Goal: Task Accomplishment & Management: Manage account settings

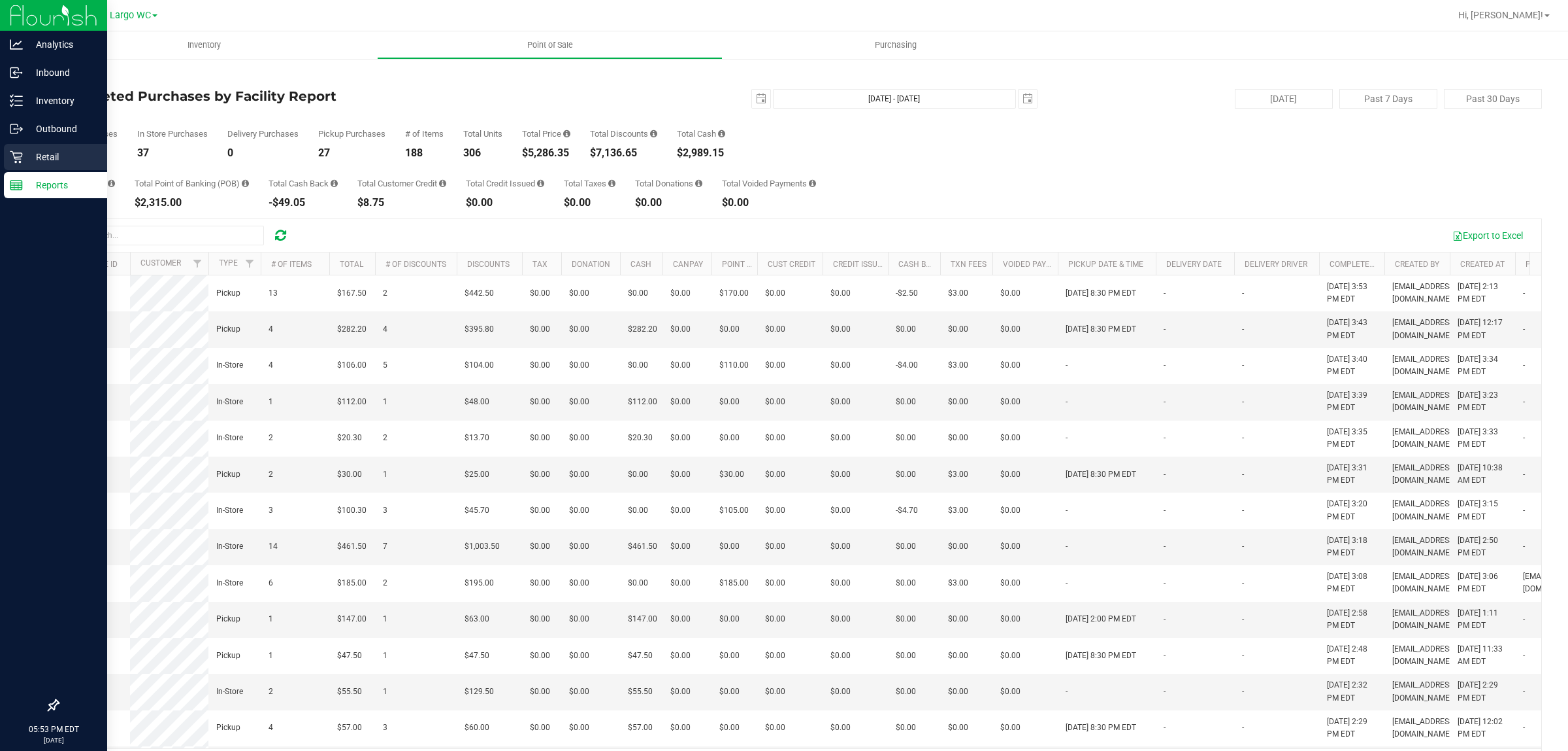
drag, startPoint x: 0, startPoint y: 0, endPoint x: 33, endPoint y: 155, distance: 158.5
click at [33, 155] on p "Retail" at bounding box center [62, 156] width 78 height 15
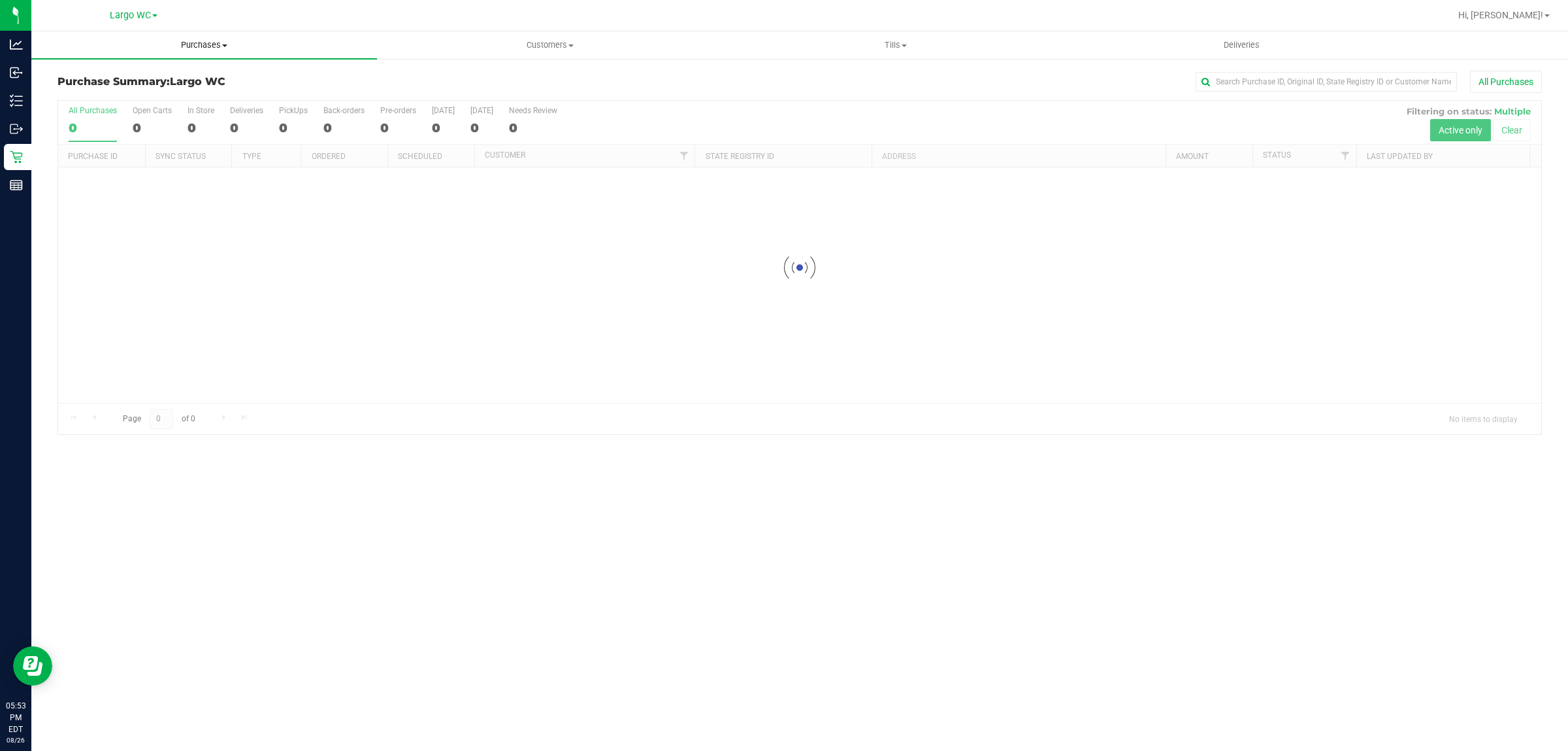
click at [217, 47] on span "Purchases" at bounding box center [204, 45] width 346 height 11
click at [217, 78] on li "Summary of purchases" at bounding box center [204, 79] width 346 height 15
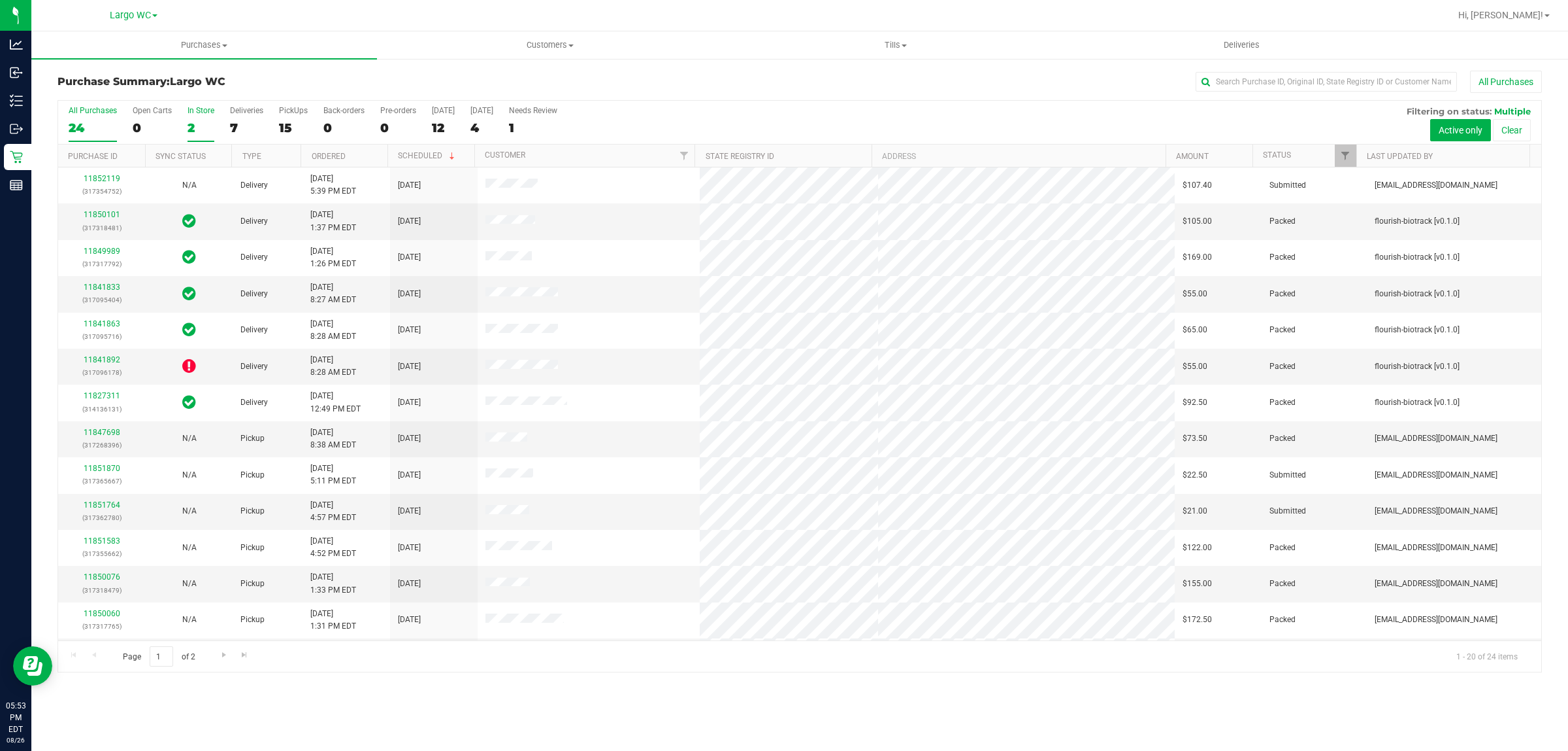
click at [196, 114] on div "In Store" at bounding box center [201, 111] width 27 height 10
click at [0, 0] on input "In Store 2" at bounding box center [0, 0] width 0 height 0
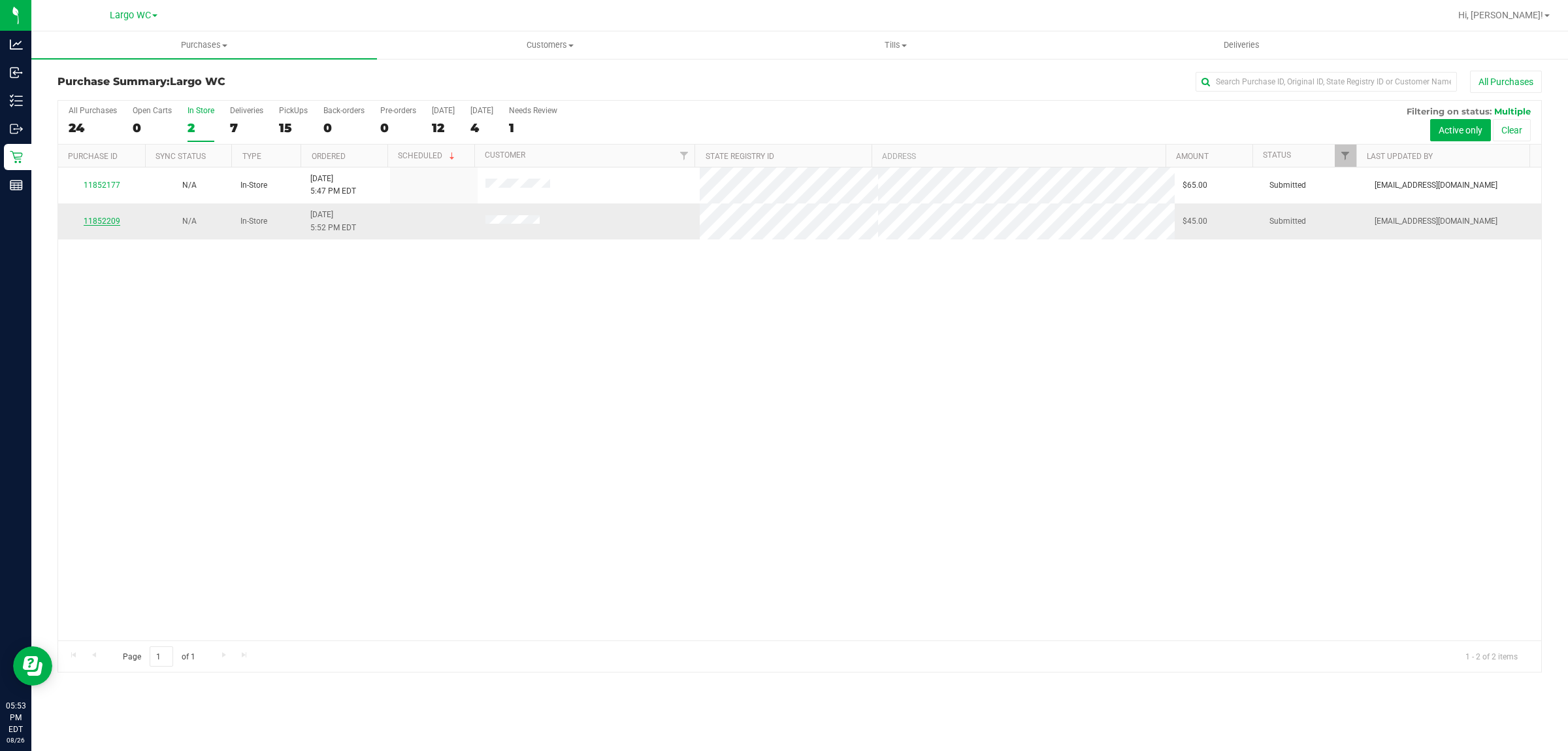
click at [102, 220] on link "11852209" at bounding box center [102, 221] width 36 height 10
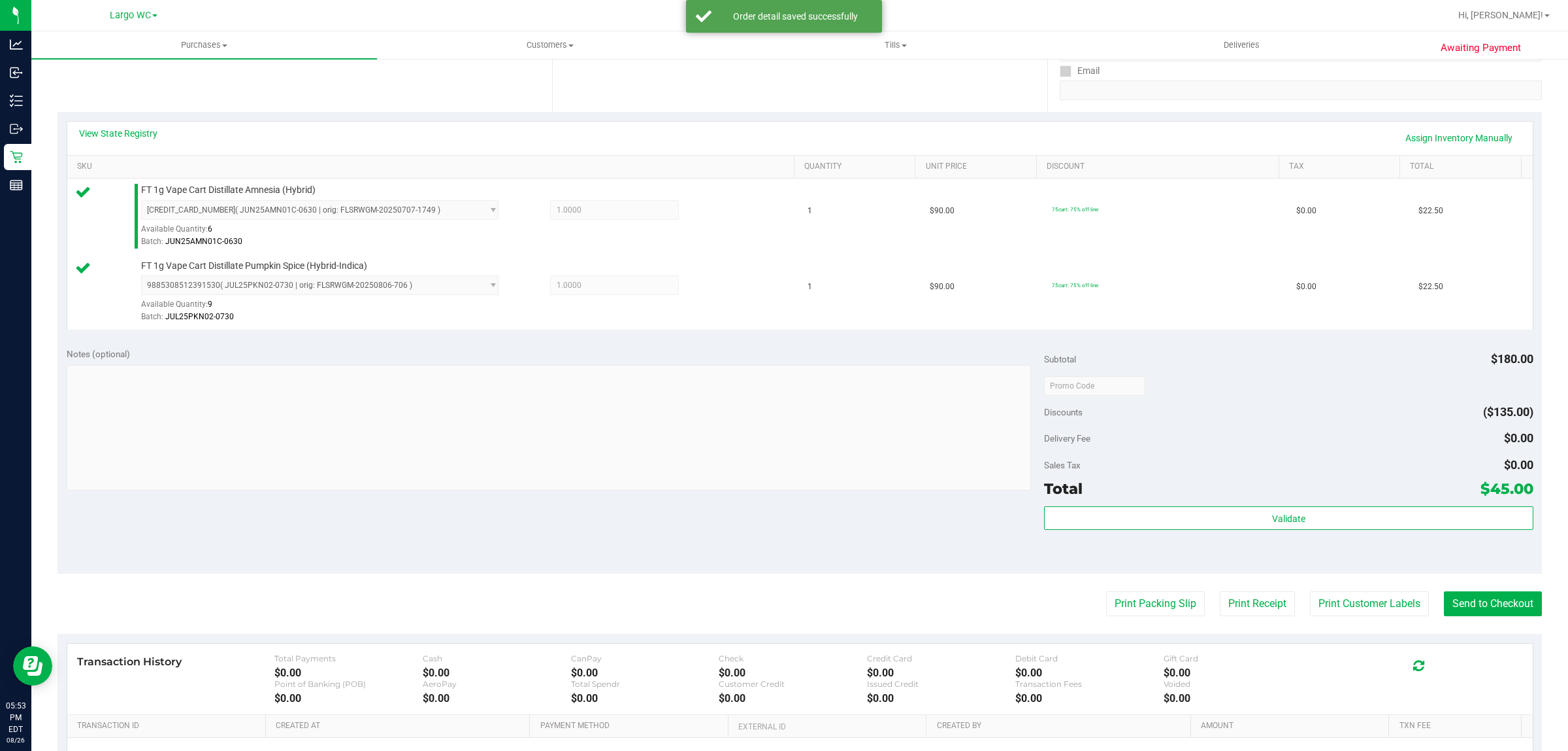
scroll to position [331, 0]
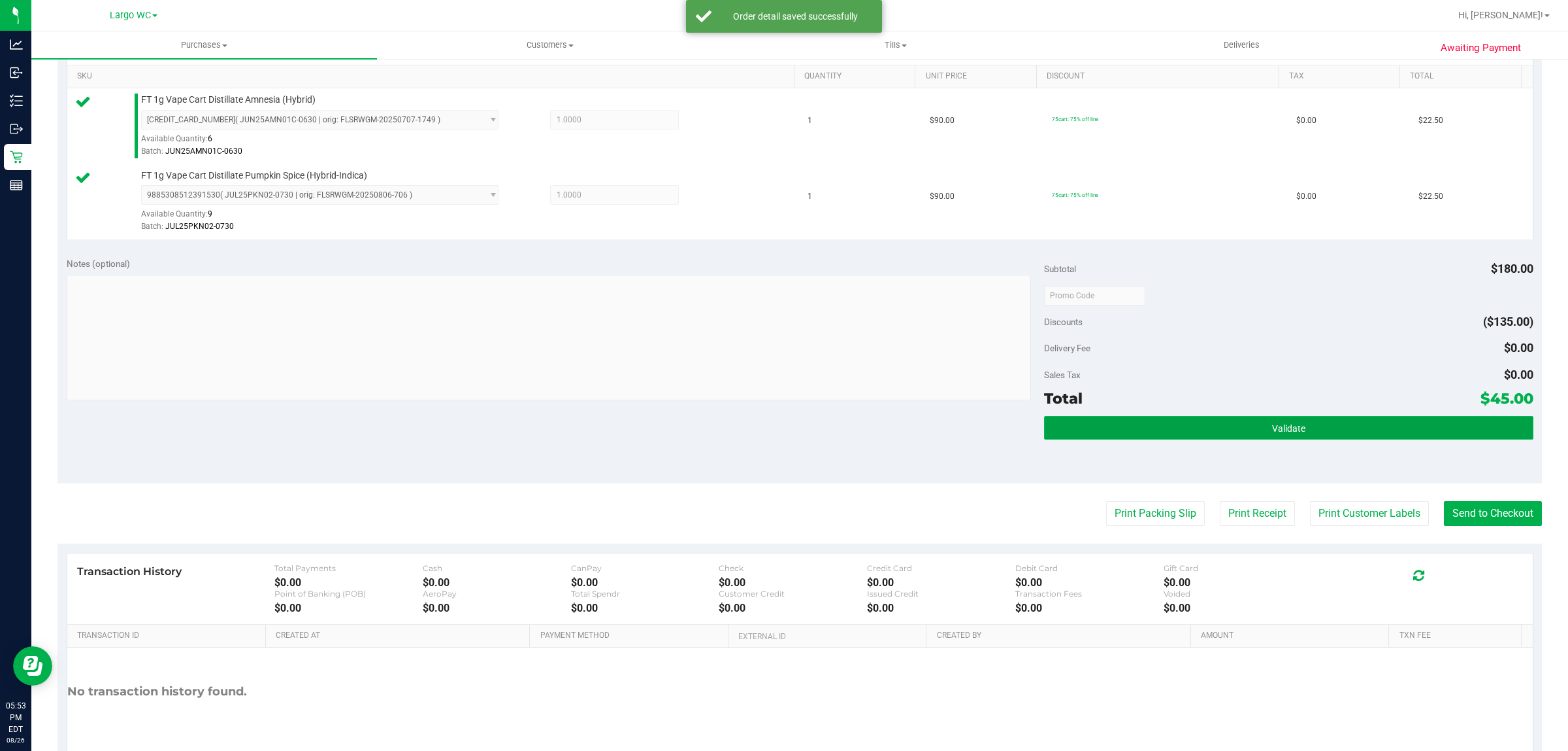
click at [1318, 424] on button "Validate" at bounding box center [1288, 427] width 489 height 24
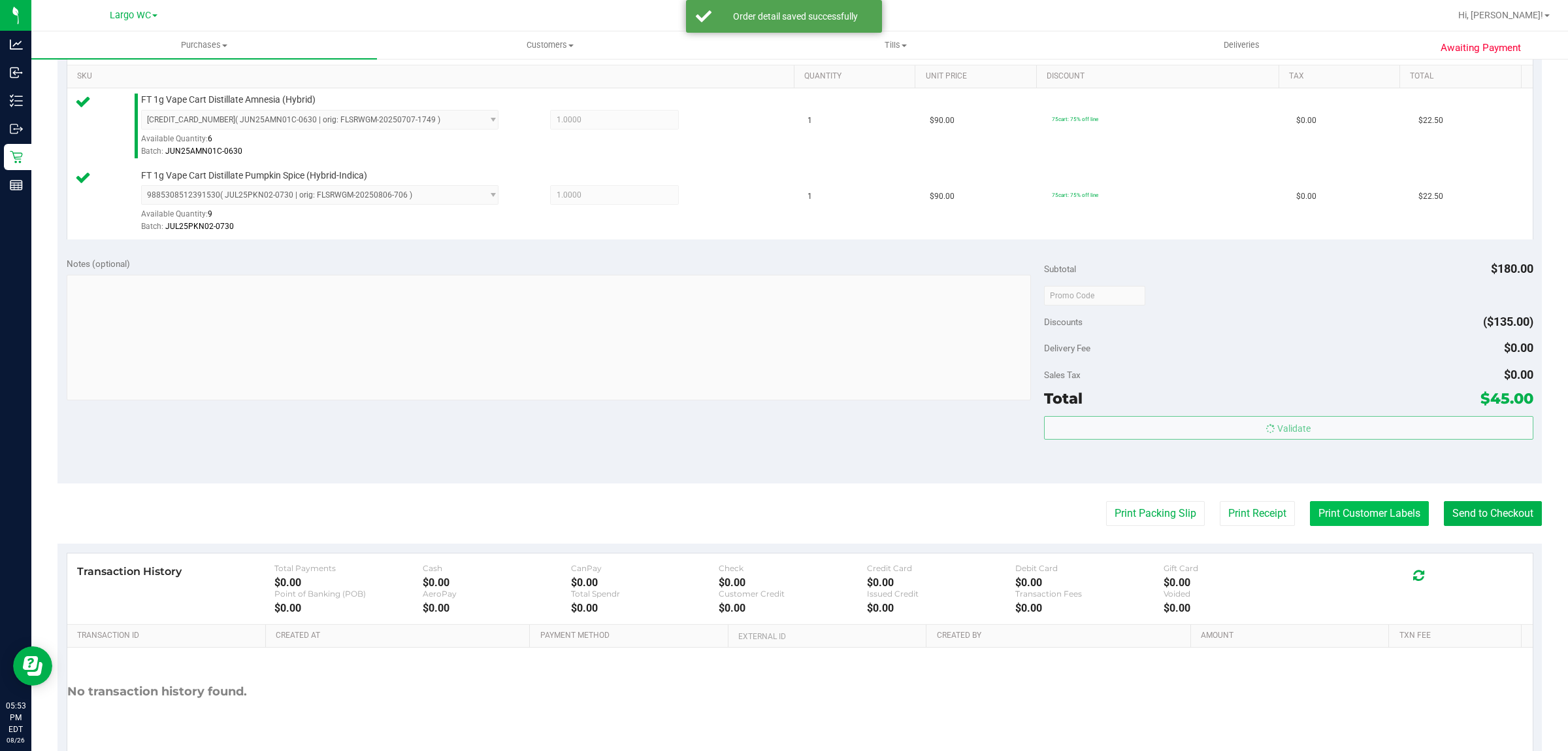
click at [1346, 510] on button "Print Customer Labels" at bounding box center [1369, 513] width 119 height 25
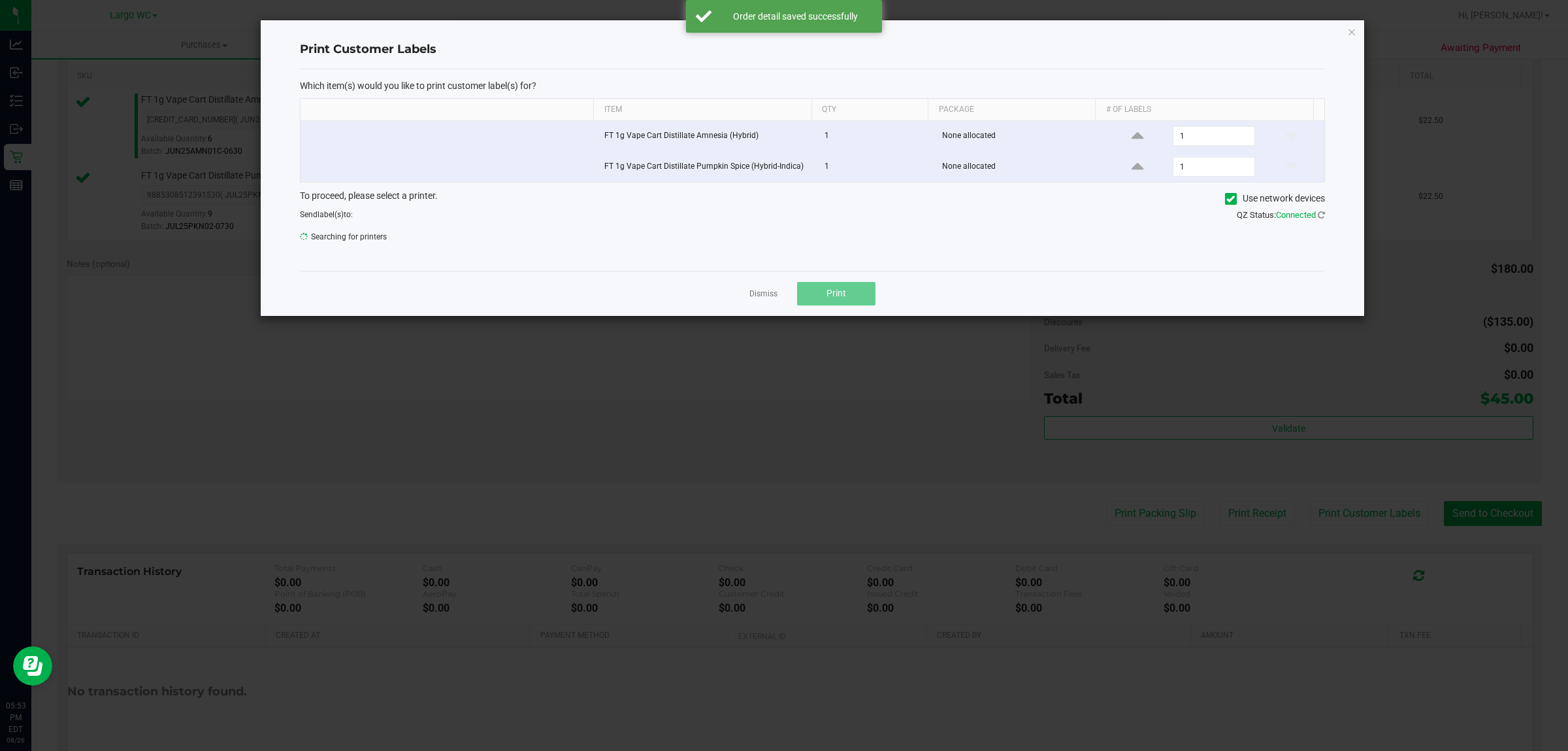
click at [843, 294] on span "Print" at bounding box center [836, 293] width 20 height 10
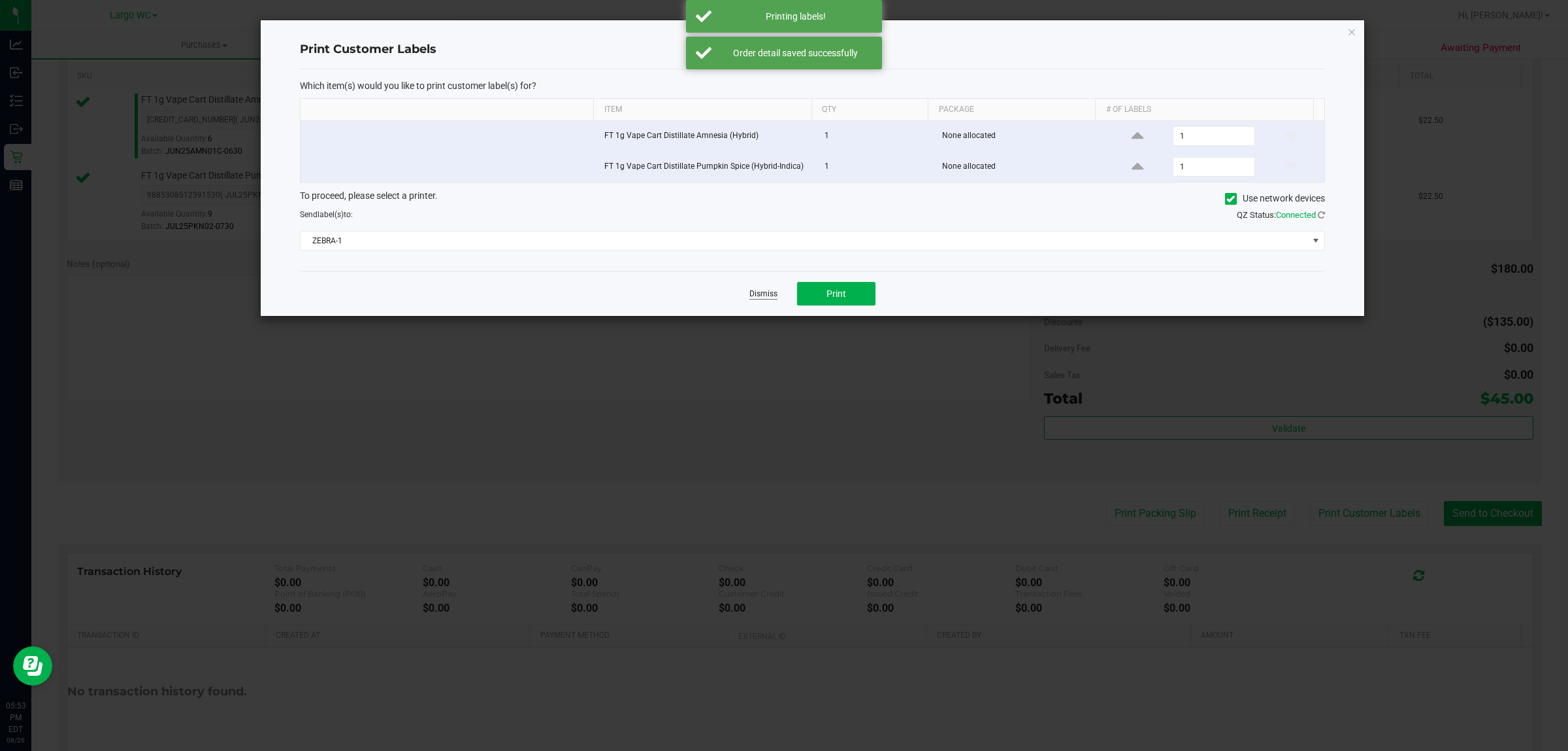
click at [761, 299] on link "Dismiss" at bounding box center [763, 294] width 28 height 11
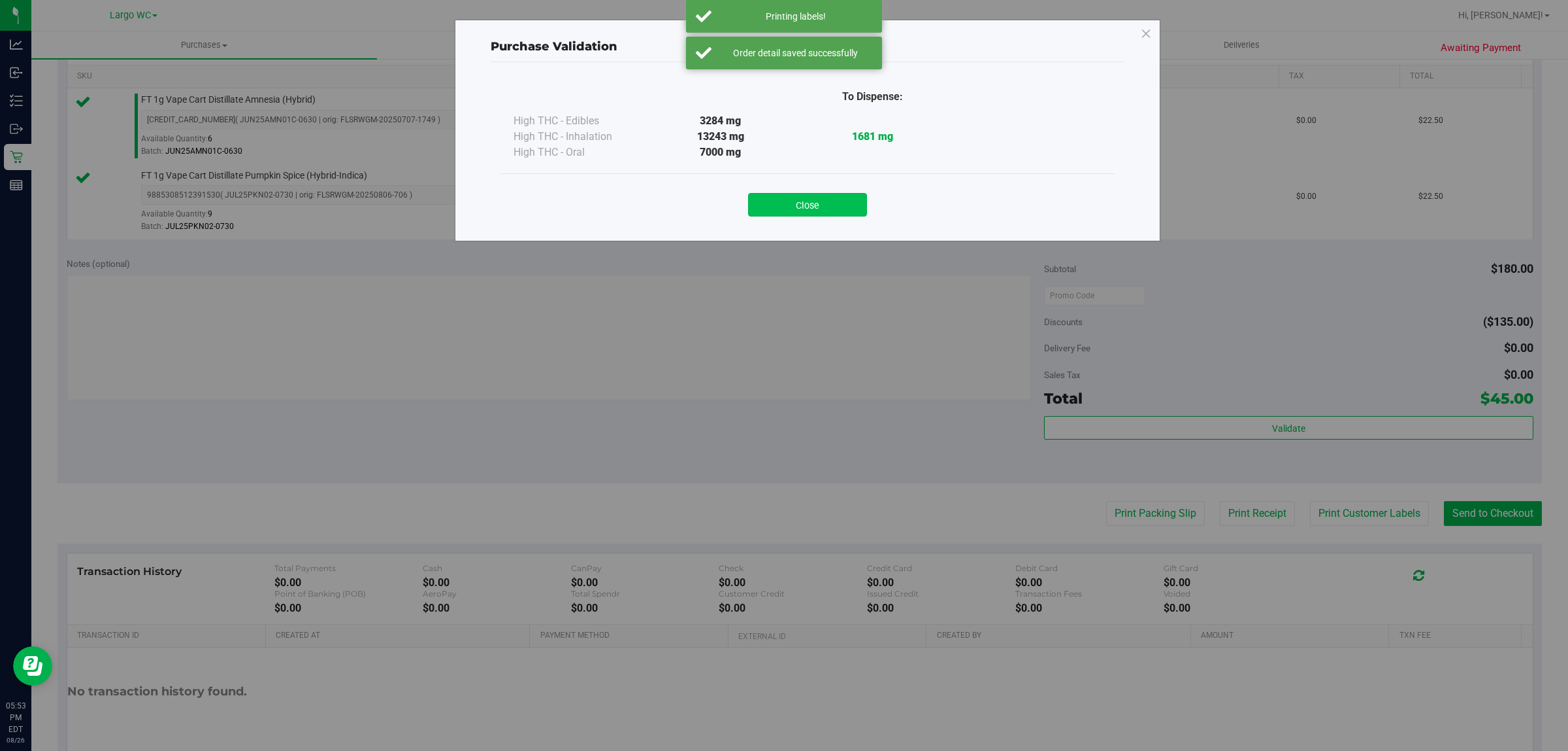
click at [831, 211] on button "Close" at bounding box center [807, 204] width 119 height 24
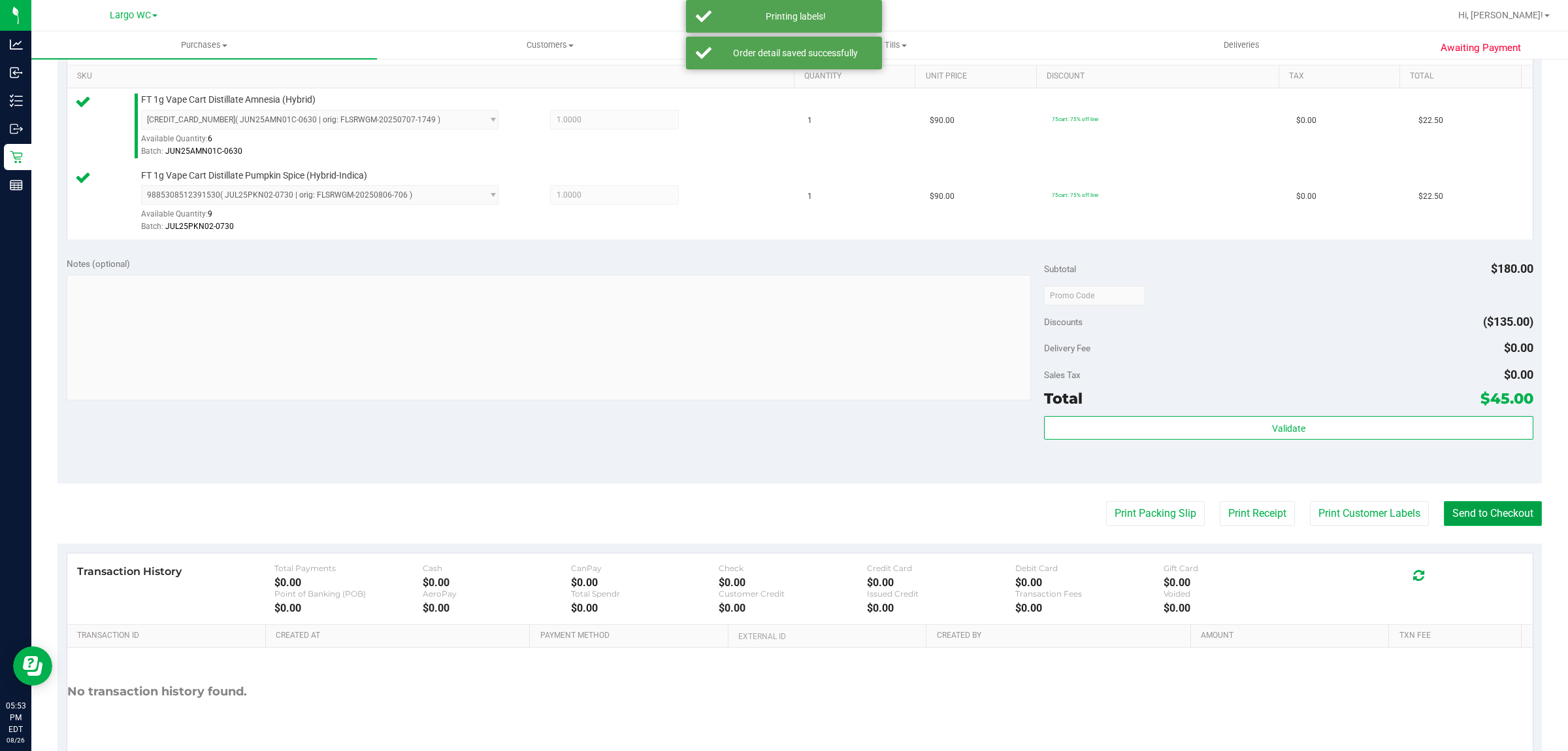
click at [1458, 514] on button "Send to Checkout" at bounding box center [1493, 513] width 98 height 25
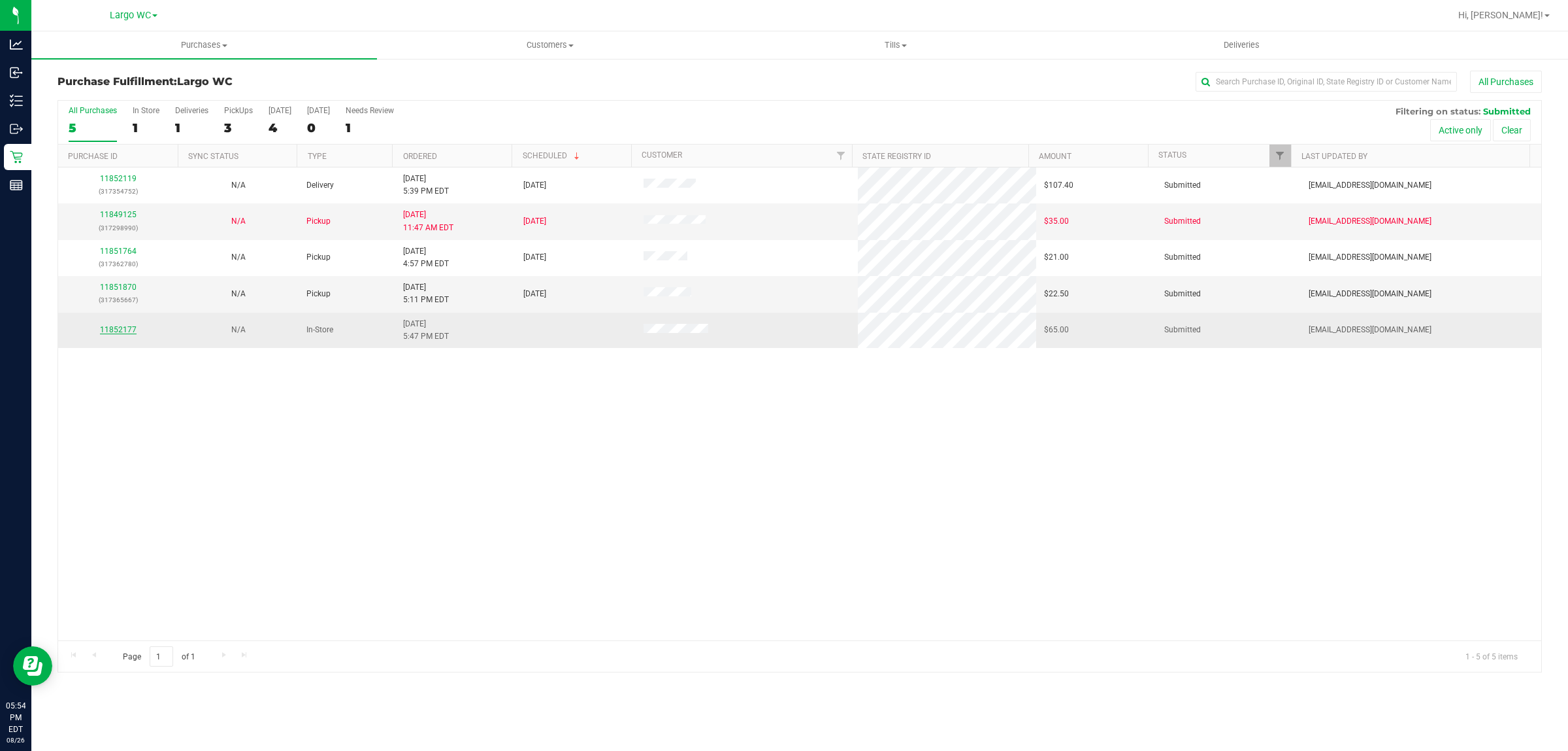
click at [122, 334] on link "11852177" at bounding box center [118, 330] width 36 height 10
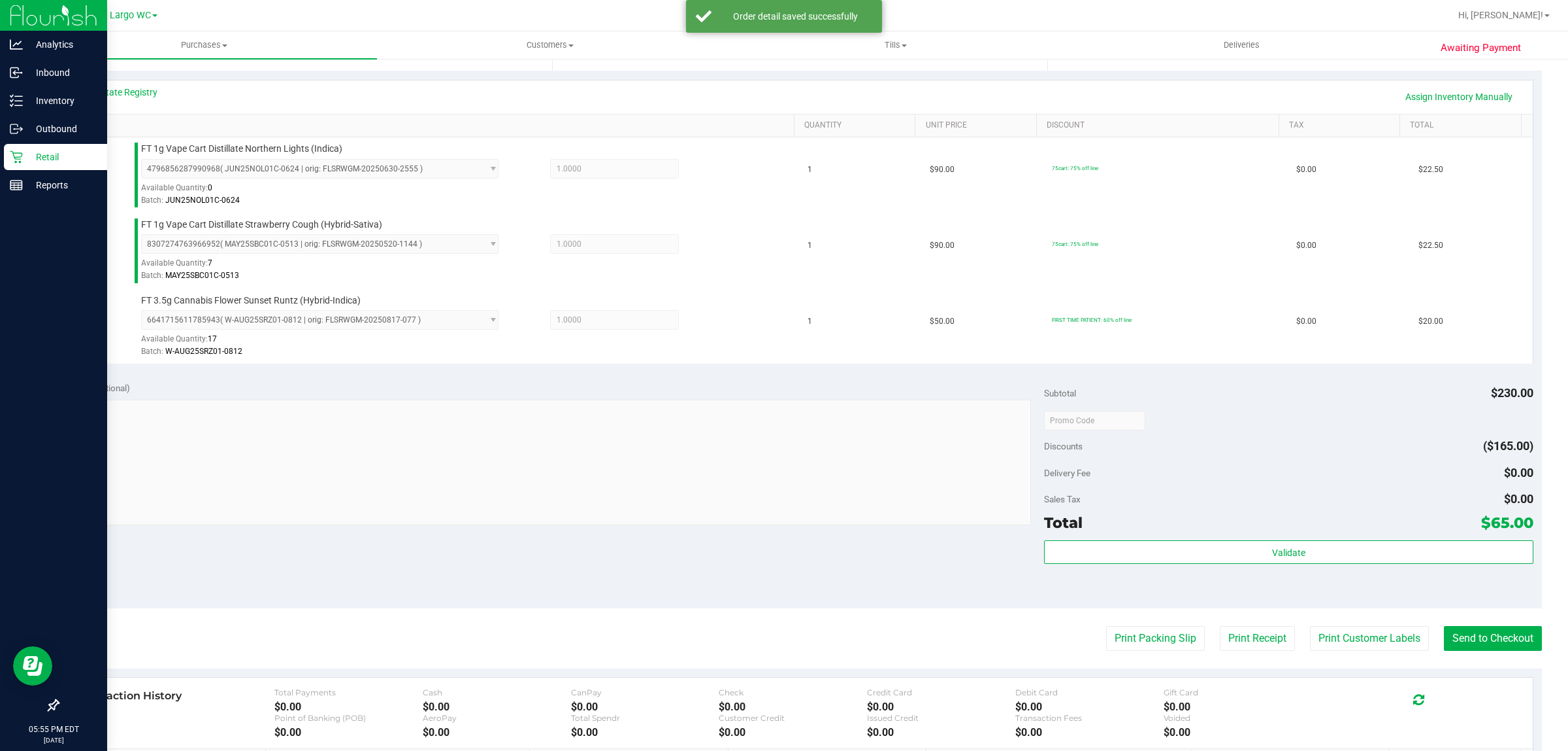
scroll to position [407, 0]
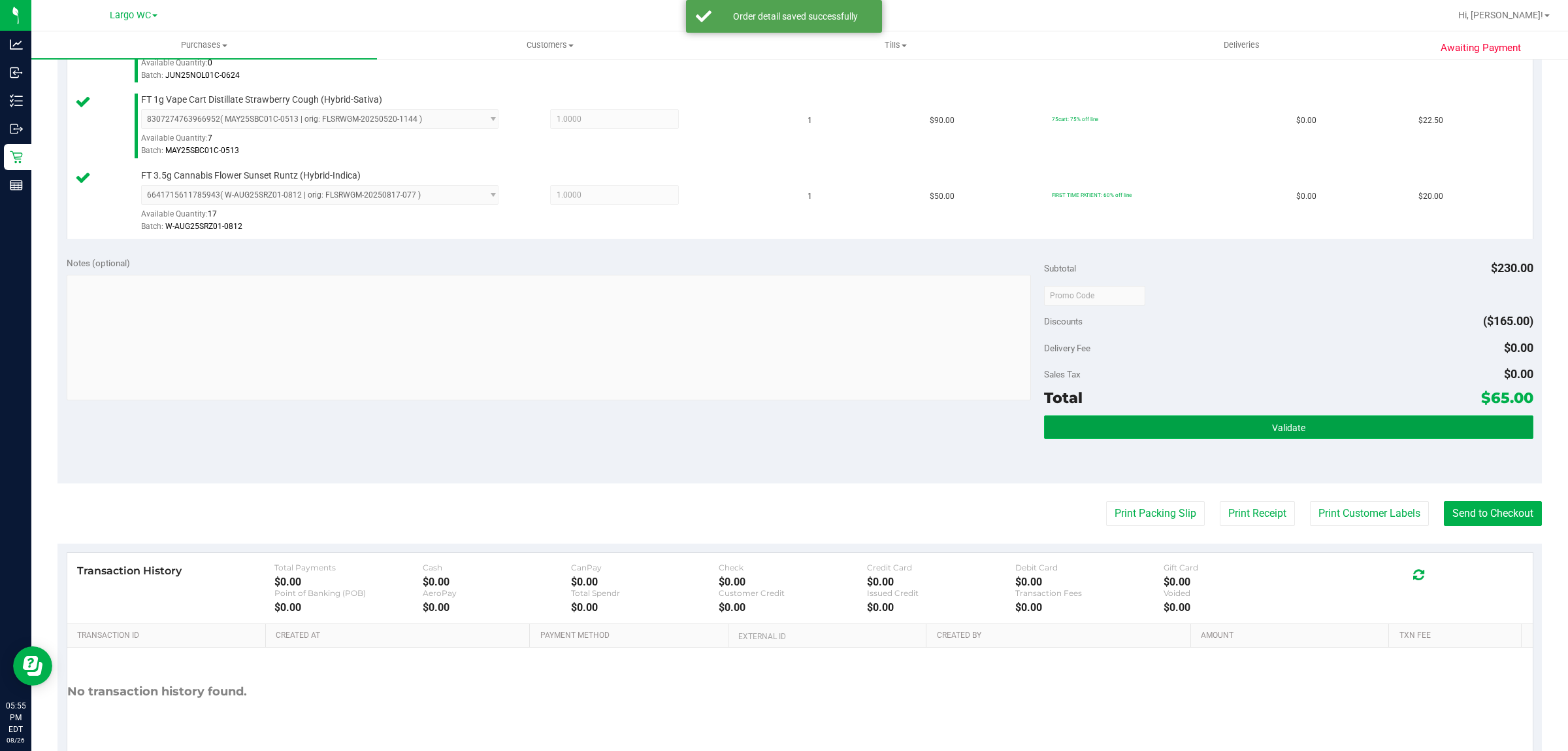
click at [1302, 432] on button "Validate" at bounding box center [1288, 427] width 489 height 24
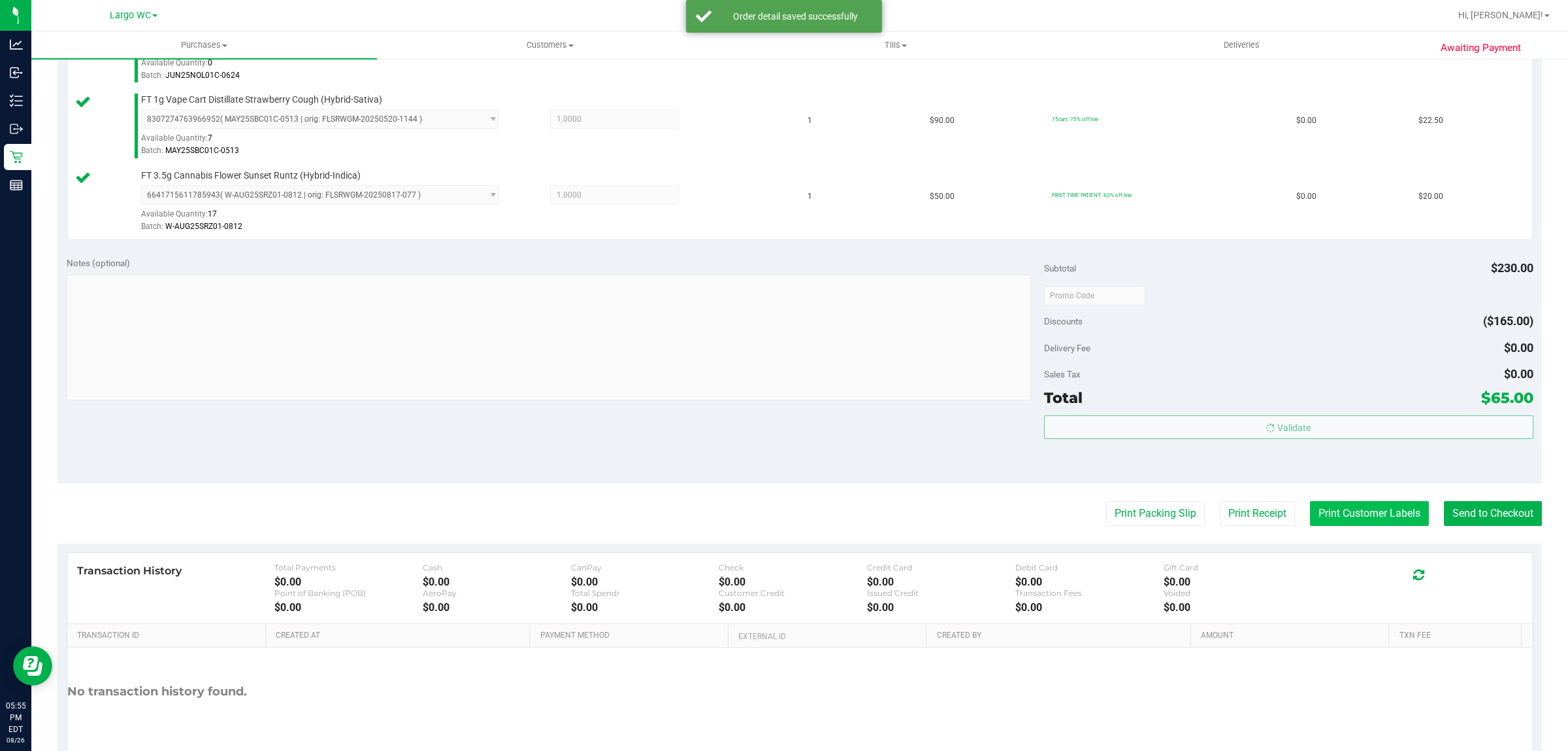
click at [1339, 526] on button "Print Customer Labels" at bounding box center [1369, 513] width 119 height 25
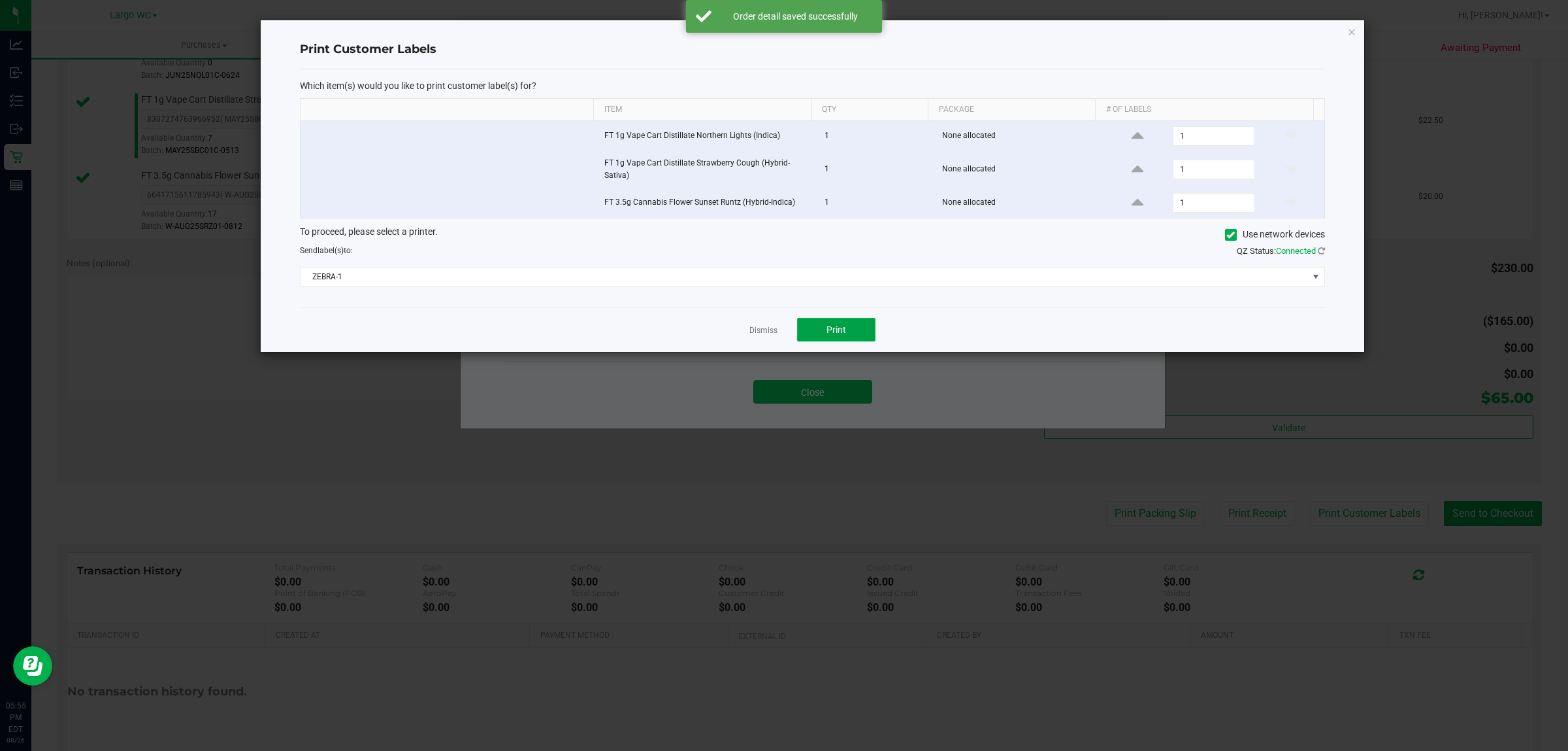
click at [847, 322] on button "Print" at bounding box center [836, 329] width 78 height 24
click at [771, 332] on link "Dismiss" at bounding box center [763, 331] width 28 height 11
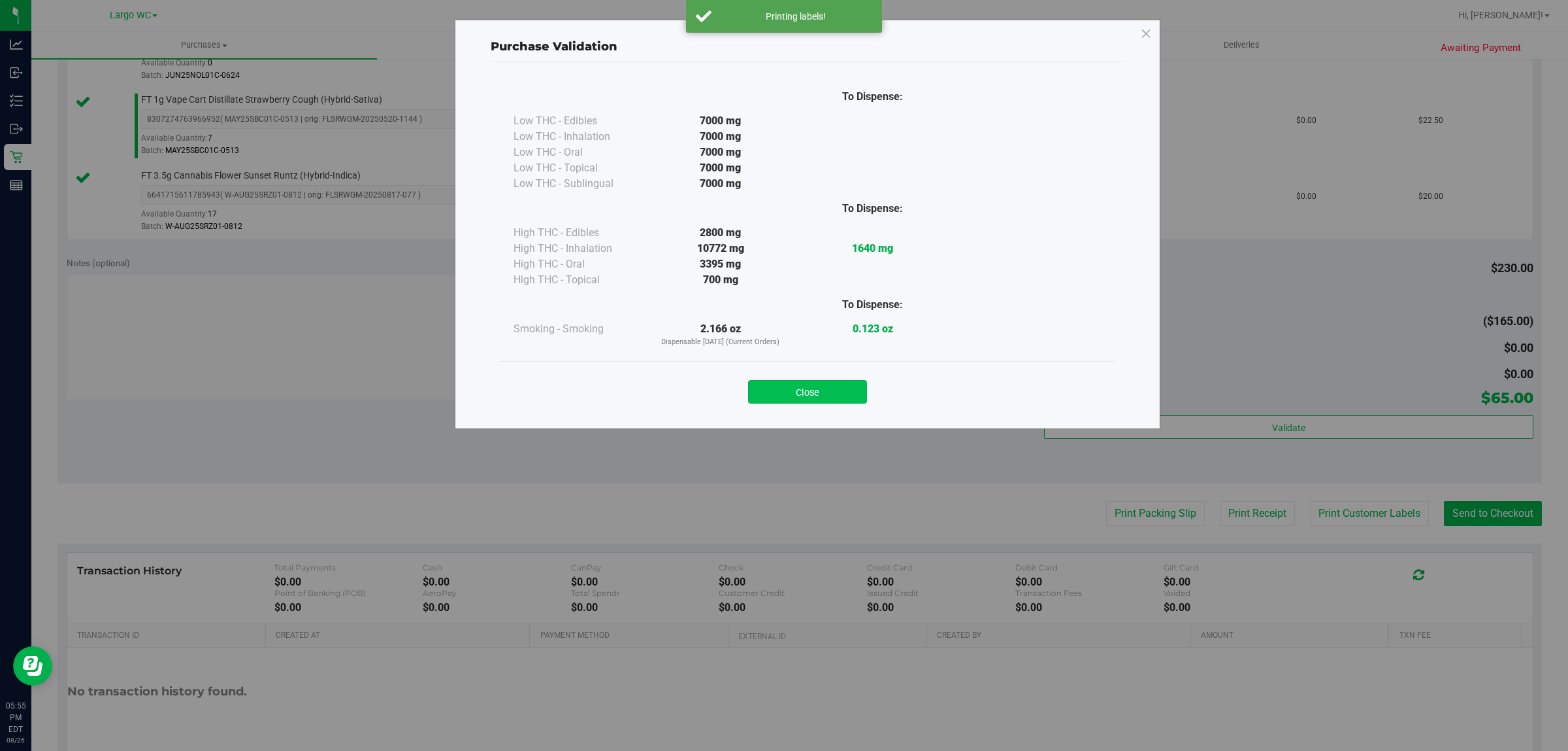
click at [814, 397] on button "Close" at bounding box center [807, 392] width 119 height 24
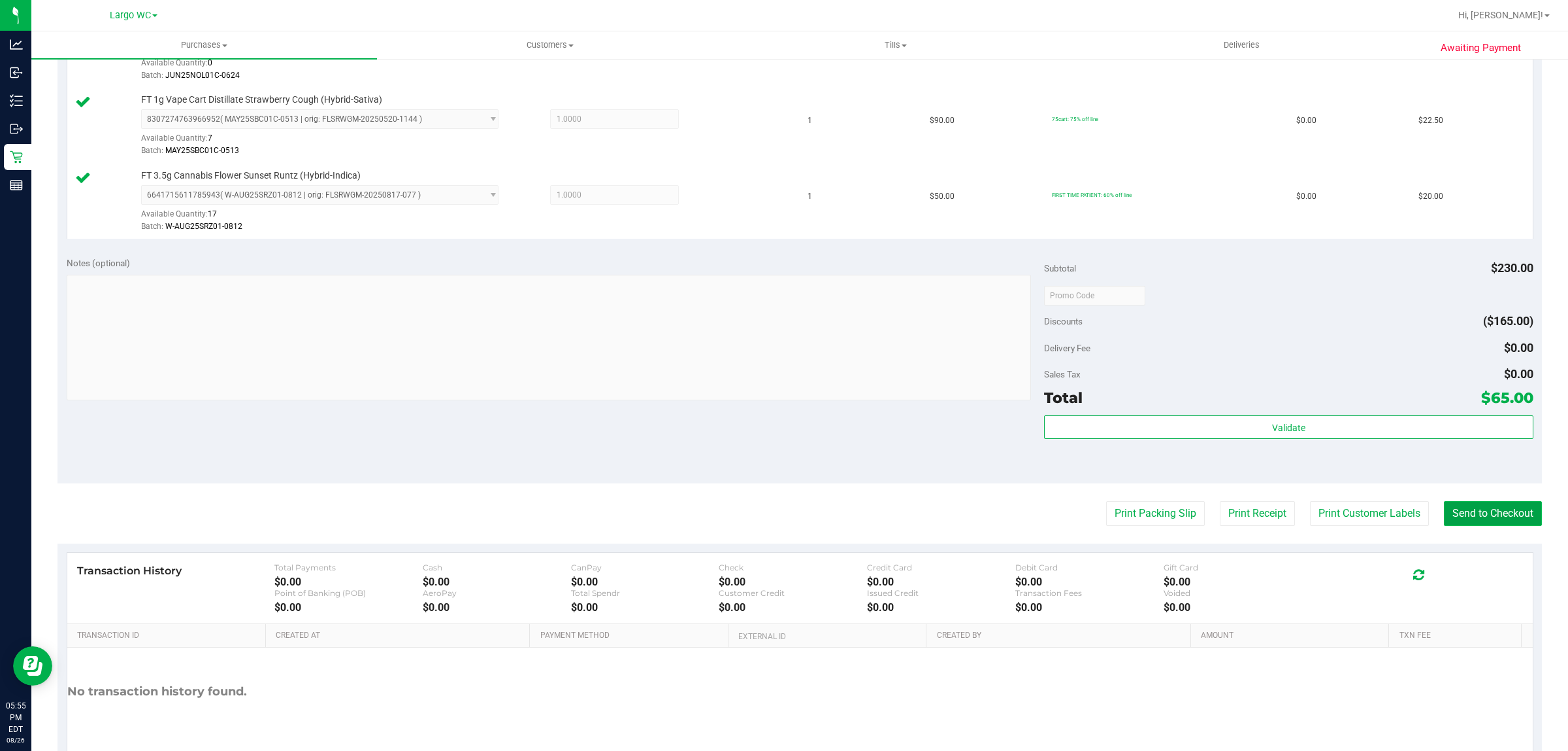
click at [1478, 515] on button "Send to Checkout" at bounding box center [1493, 513] width 98 height 25
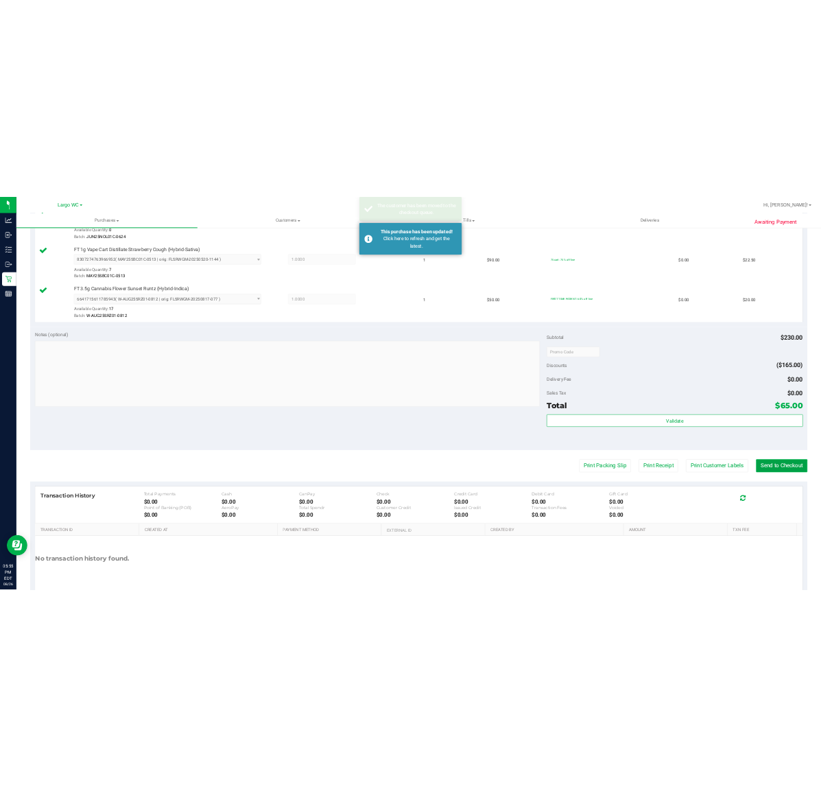
scroll to position [0, 0]
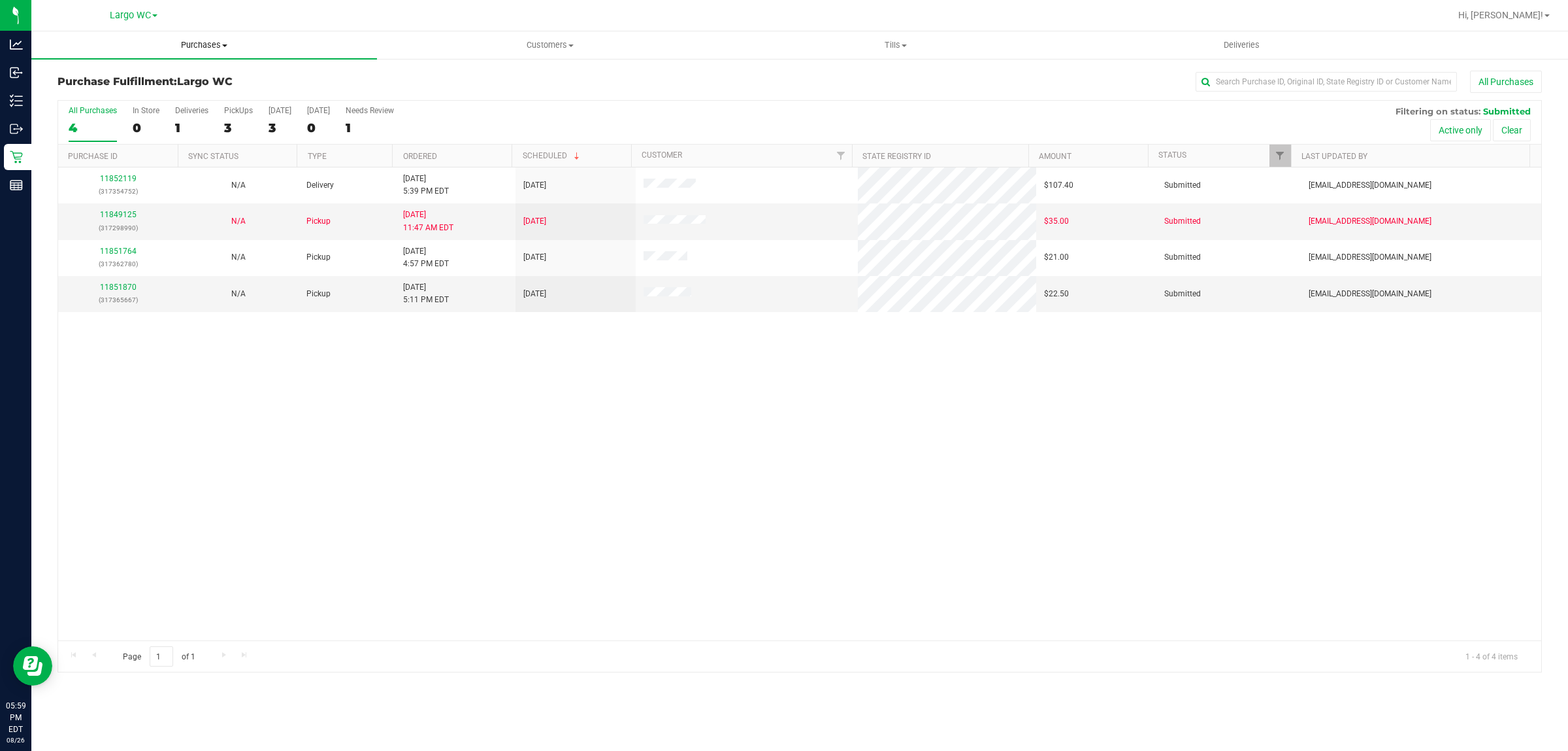
click at [198, 44] on span "Purchases" at bounding box center [204, 45] width 346 height 11
click at [187, 78] on li "Summary of purchases" at bounding box center [204, 79] width 346 height 15
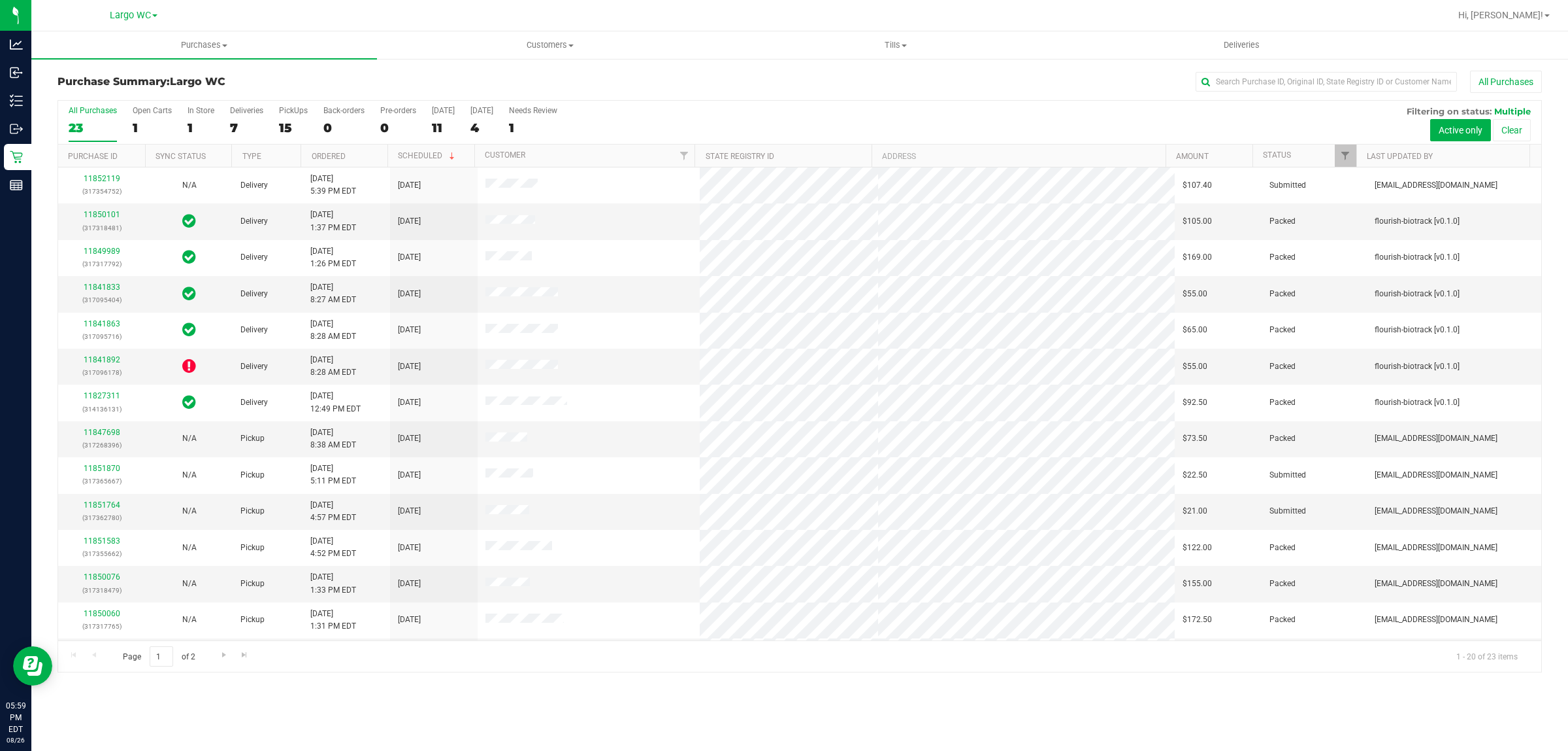
click at [194, 115] on div "In Store" at bounding box center [201, 111] width 27 height 10
click at [0, 0] on input "In Store 1" at bounding box center [0, 0] width 0 height 0
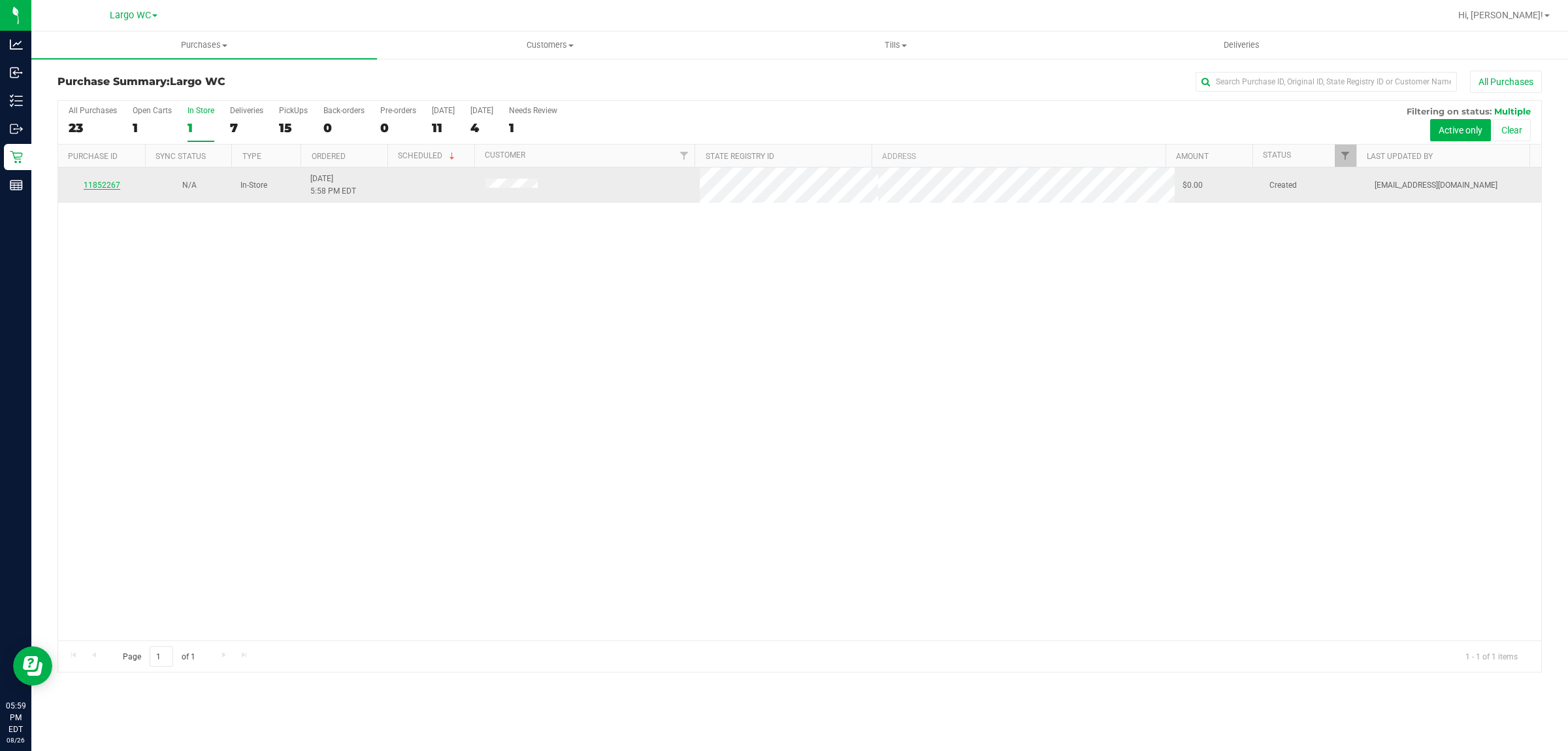
click at [109, 184] on link "11852267" at bounding box center [102, 185] width 36 height 10
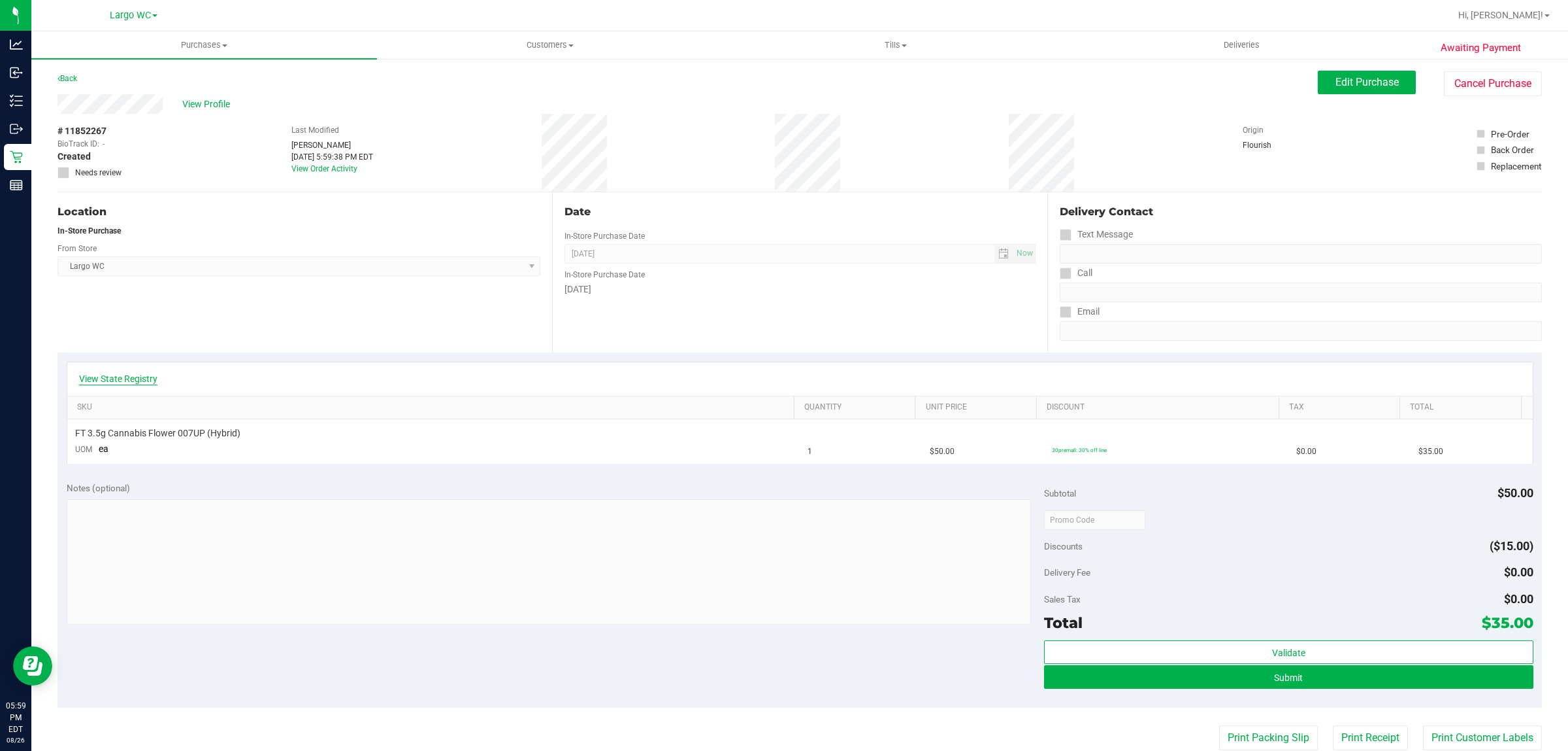
click at [131, 376] on link "View State Registry" at bounding box center [118, 378] width 78 height 13
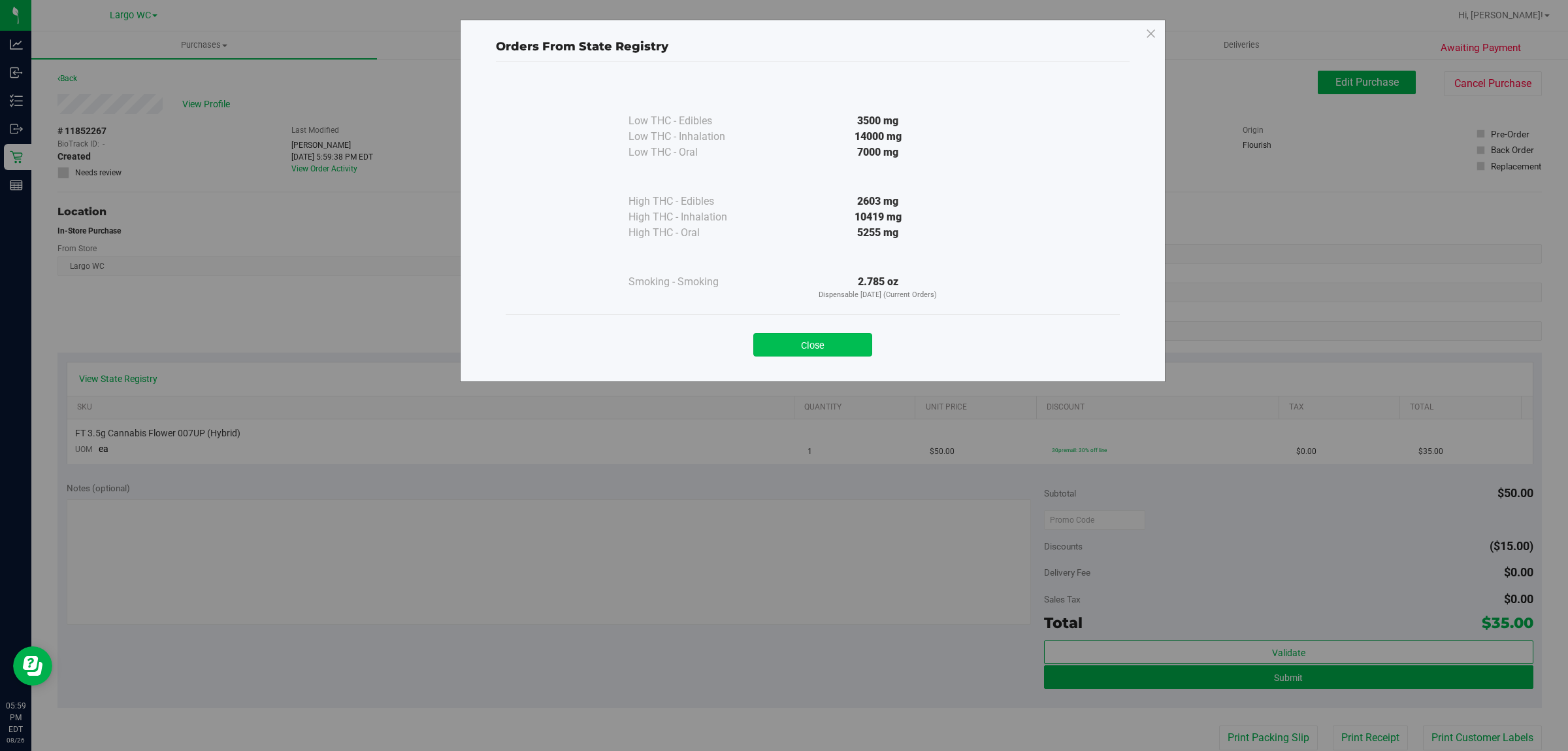
click at [804, 352] on button "Close" at bounding box center [813, 344] width 119 height 24
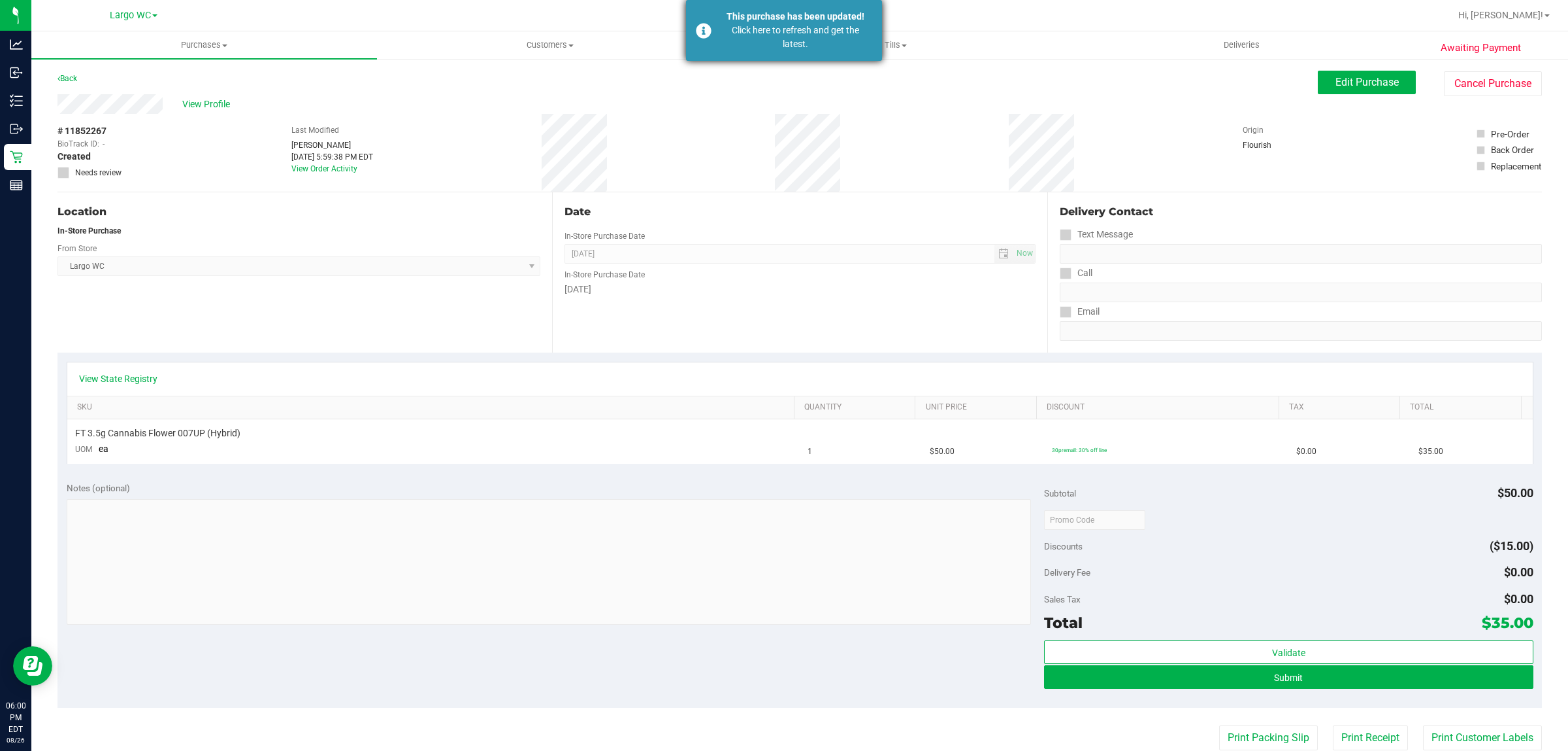
click at [822, 30] on div "Click here to refresh and get the latest." at bounding box center [795, 37] width 153 height 28
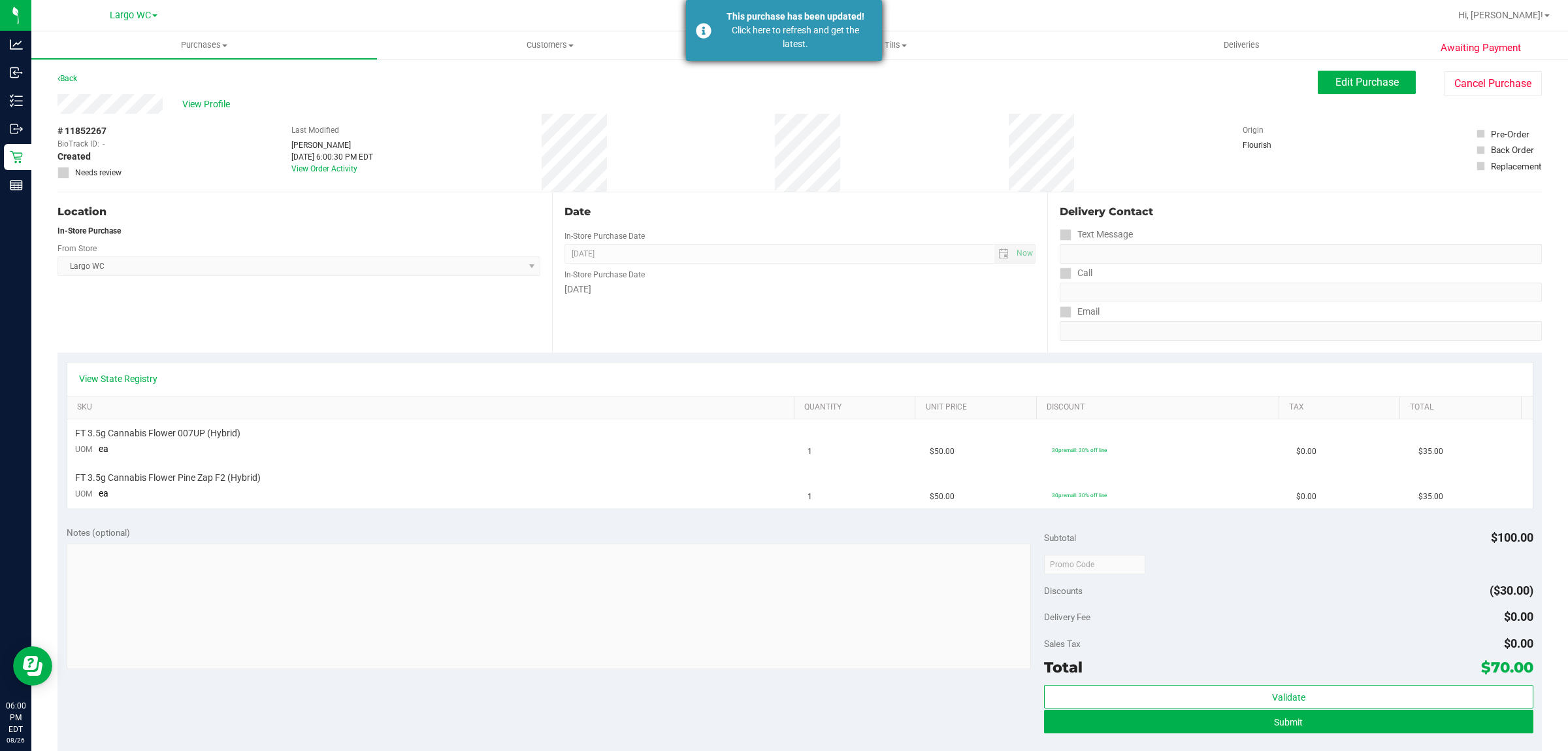
click at [784, 48] on div "Click here to refresh and get the latest." at bounding box center [795, 37] width 153 height 28
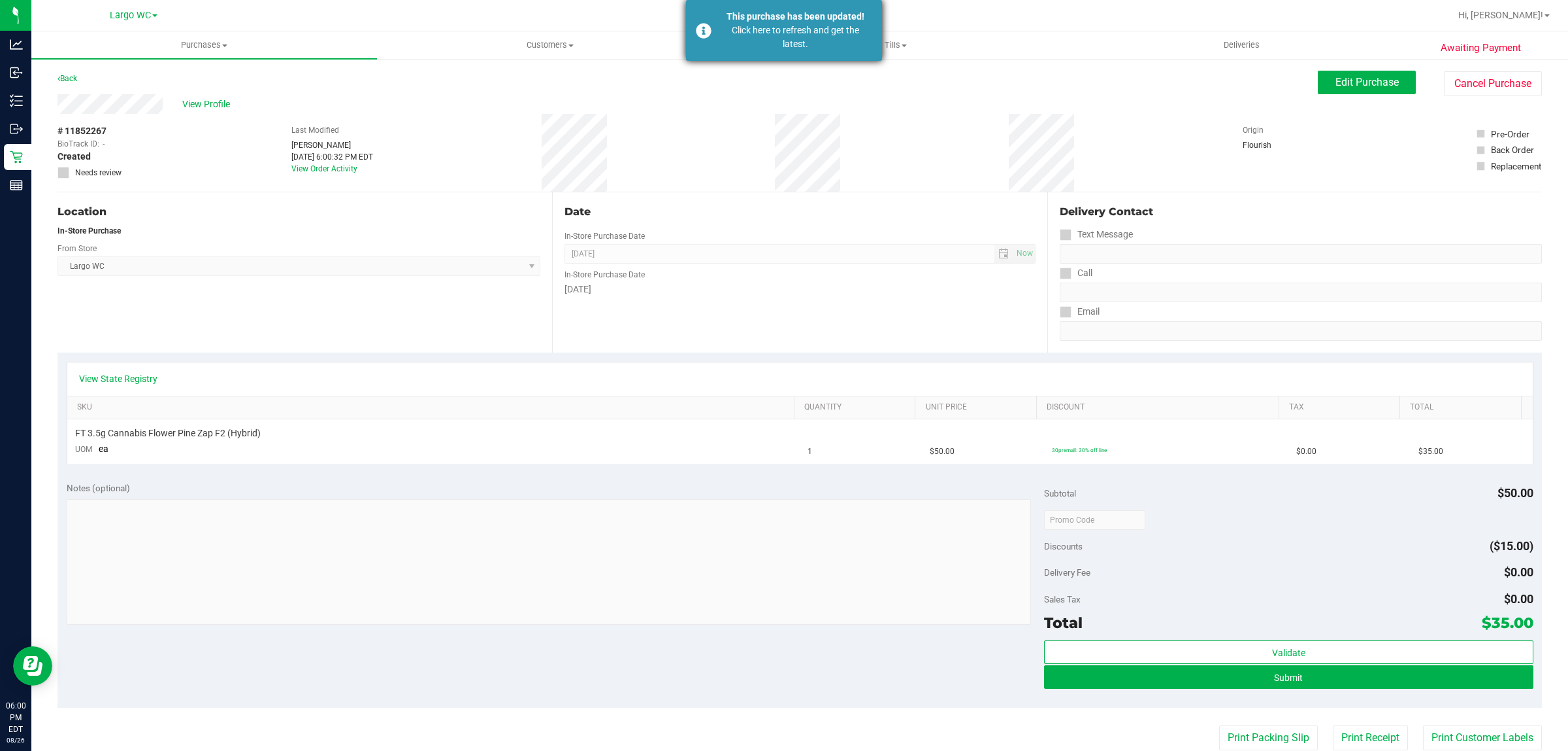
click at [792, 33] on div "Click here to refresh and get the latest." at bounding box center [795, 37] width 153 height 28
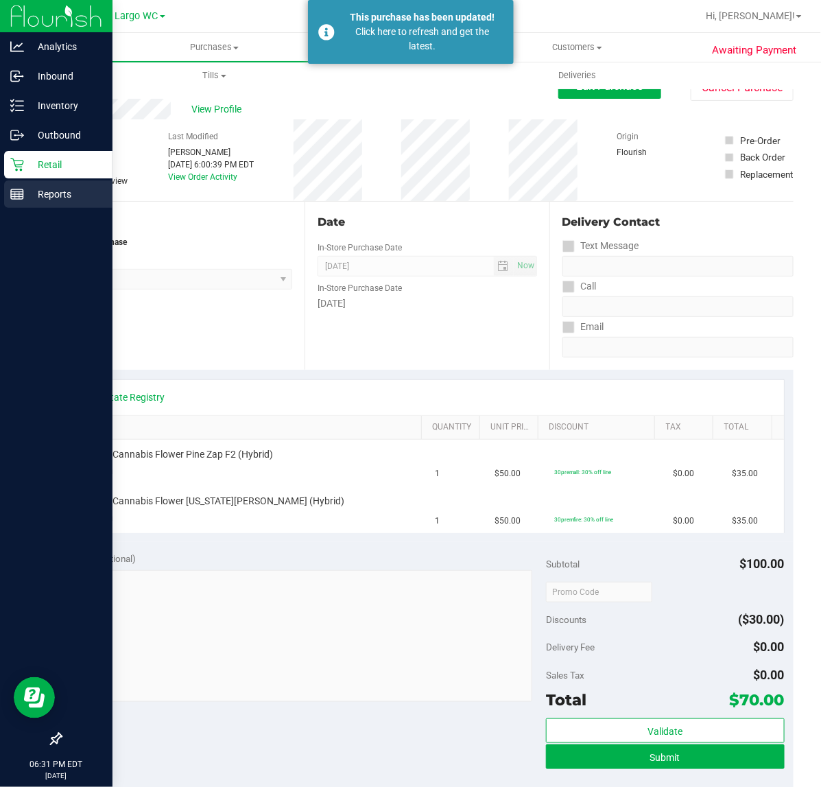
click at [19, 185] on div "Reports" at bounding box center [58, 193] width 108 height 27
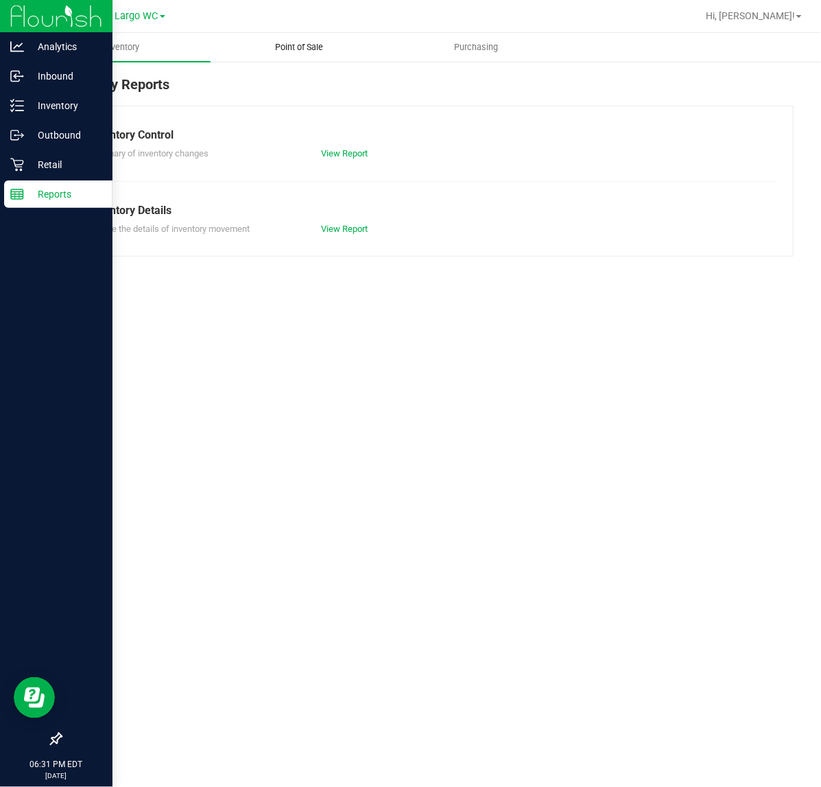
click at [302, 52] on span "Point of Sale" at bounding box center [299, 47] width 85 height 12
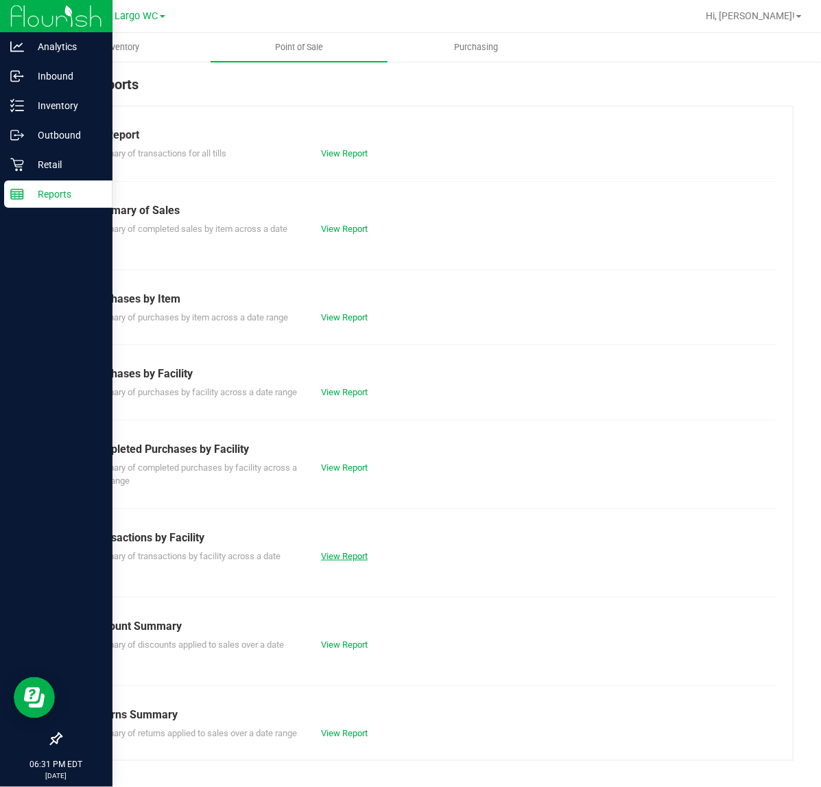
click at [348, 561] on link "View Report" at bounding box center [344, 556] width 47 height 10
